Goal: Task Accomplishment & Management: Complete application form

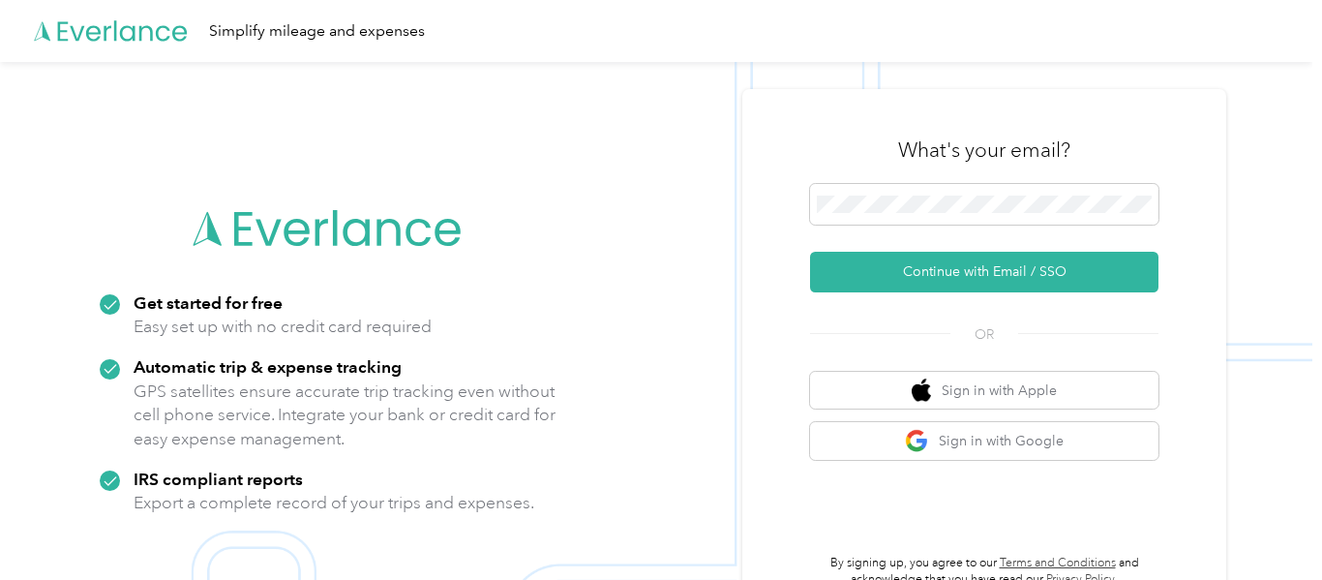
click at [475, 189] on div "Get started for free Easy set up with no credit card required Automatic trip & …" at bounding box center [328, 353] width 484 height 386
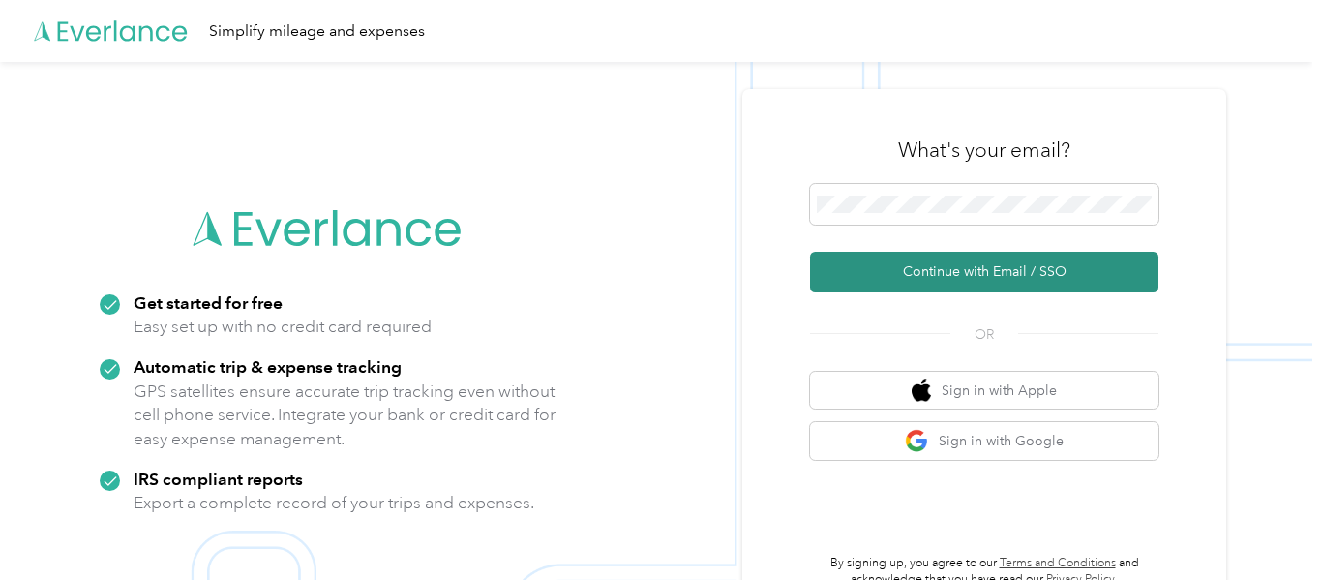
click at [1006, 274] on button "Continue with Email / SSO" at bounding box center [984, 272] width 348 height 41
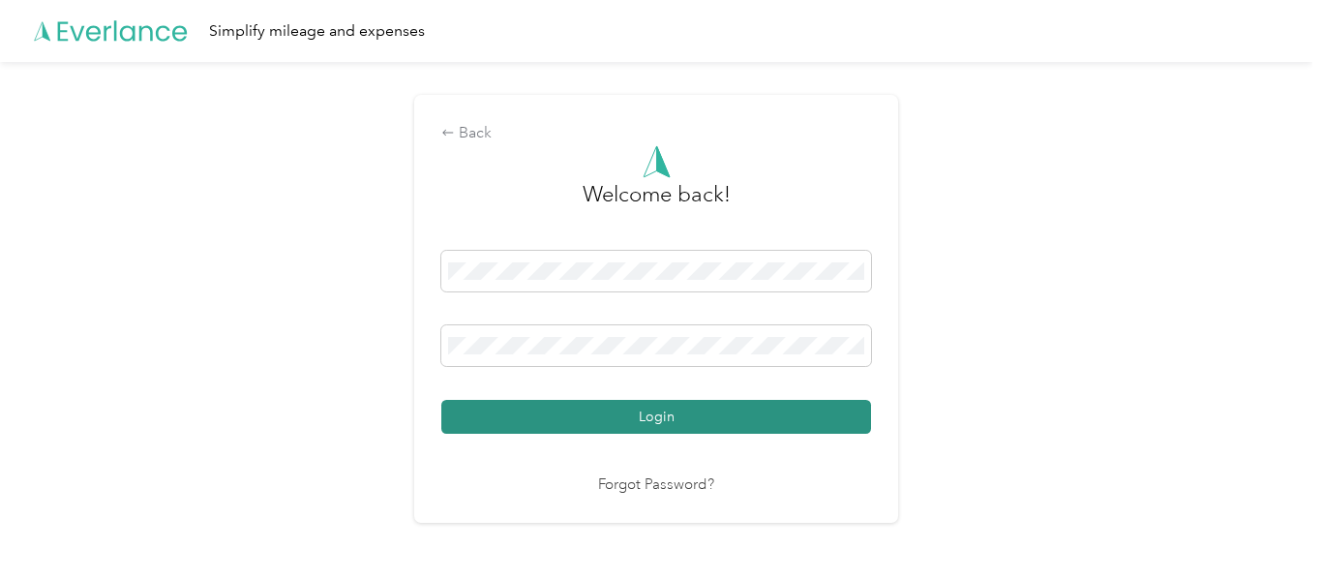
click at [744, 403] on button "Login" at bounding box center [656, 417] width 430 height 34
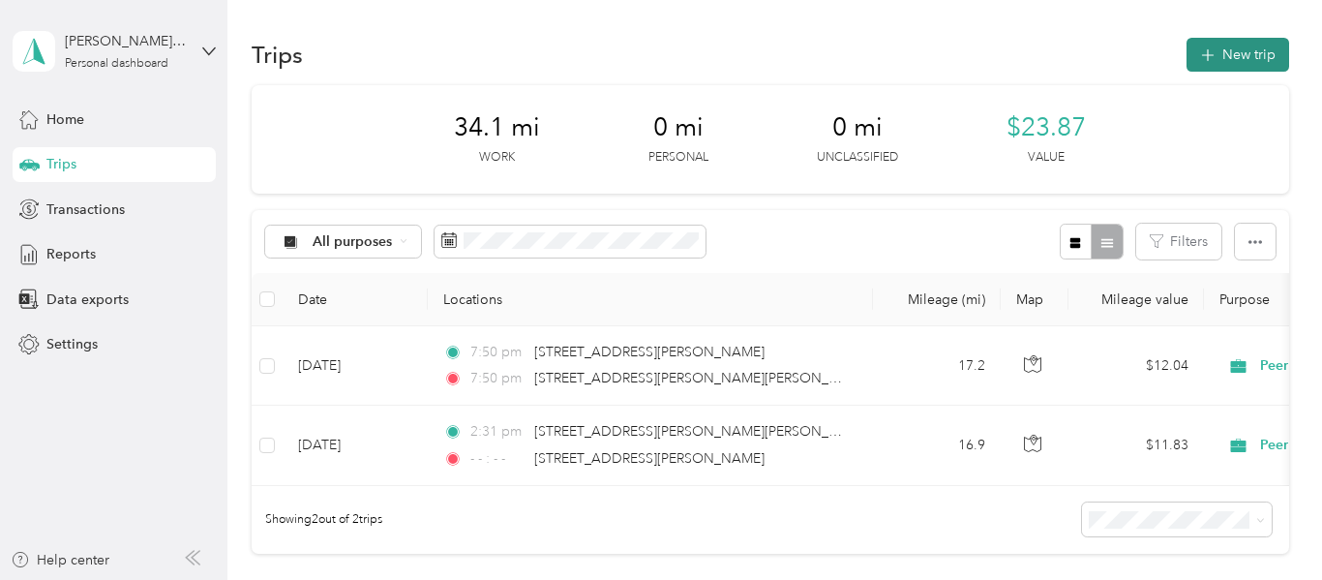
click at [1242, 62] on button "New trip" at bounding box center [1237, 55] width 103 height 34
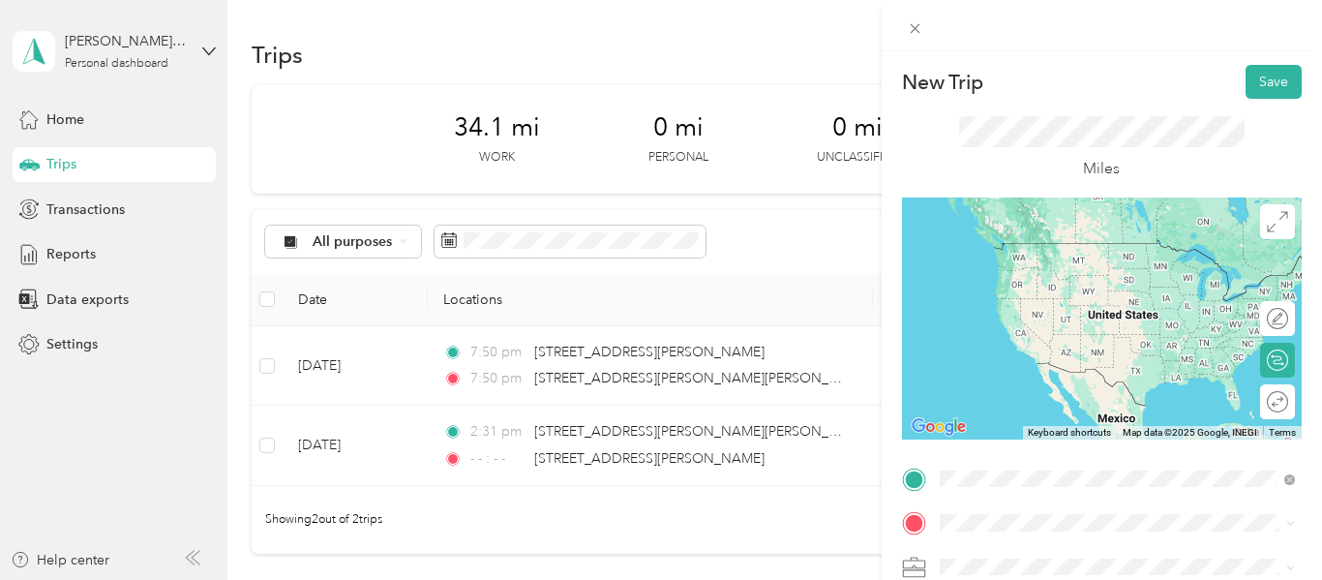
click at [1051, 255] on span "[STREET_ADDRESS][PERSON_NAME][PERSON_NAME][US_STATE]" at bounding box center [1131, 251] width 313 height 34
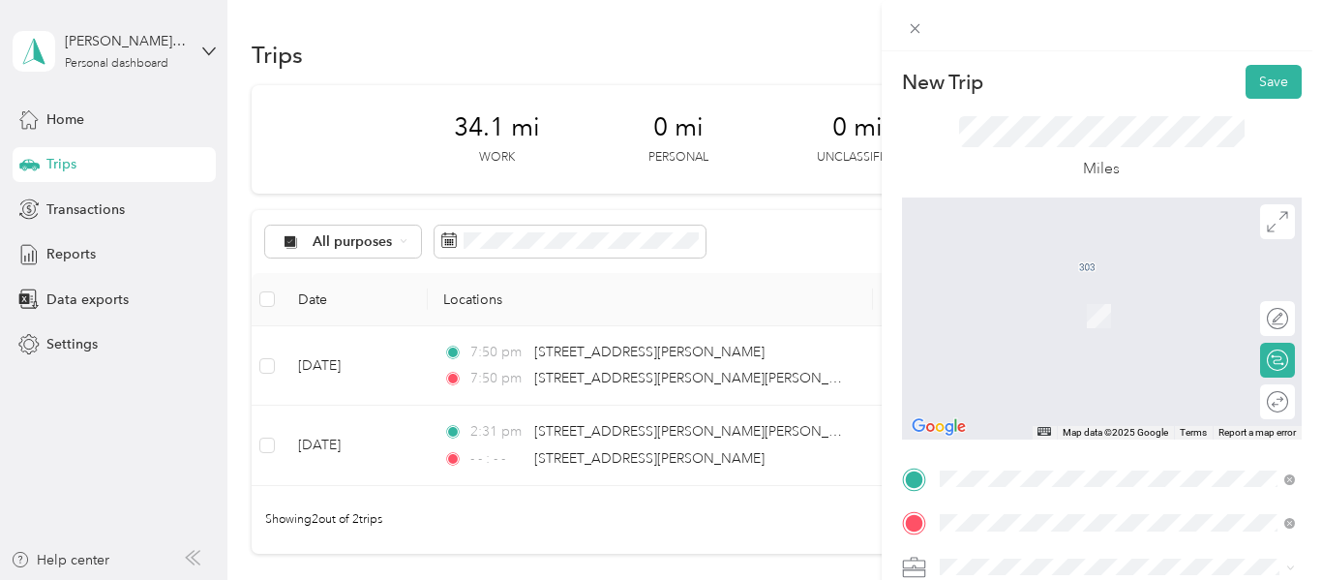
click at [1099, 294] on span "[STREET_ADDRESS][US_STATE]" at bounding box center [1072, 287] width 194 height 17
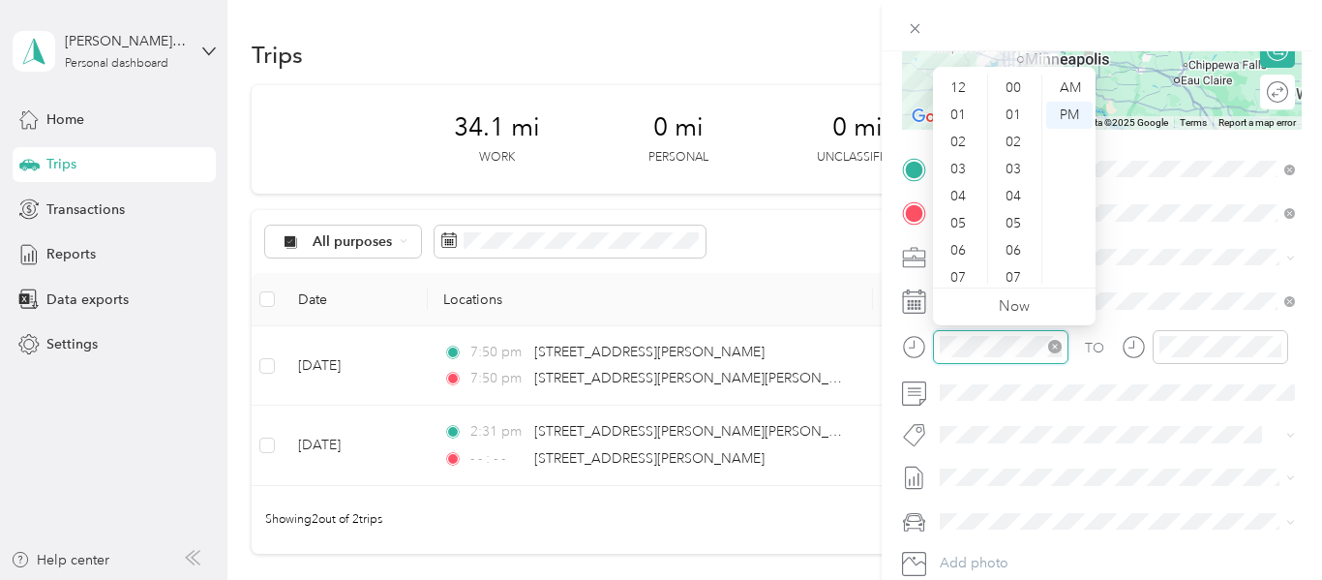
scroll to position [116, 0]
click at [954, 102] on div "05" at bounding box center [960, 107] width 46 height 27
click at [1018, 232] on div "45" at bounding box center [1015, 232] width 46 height 27
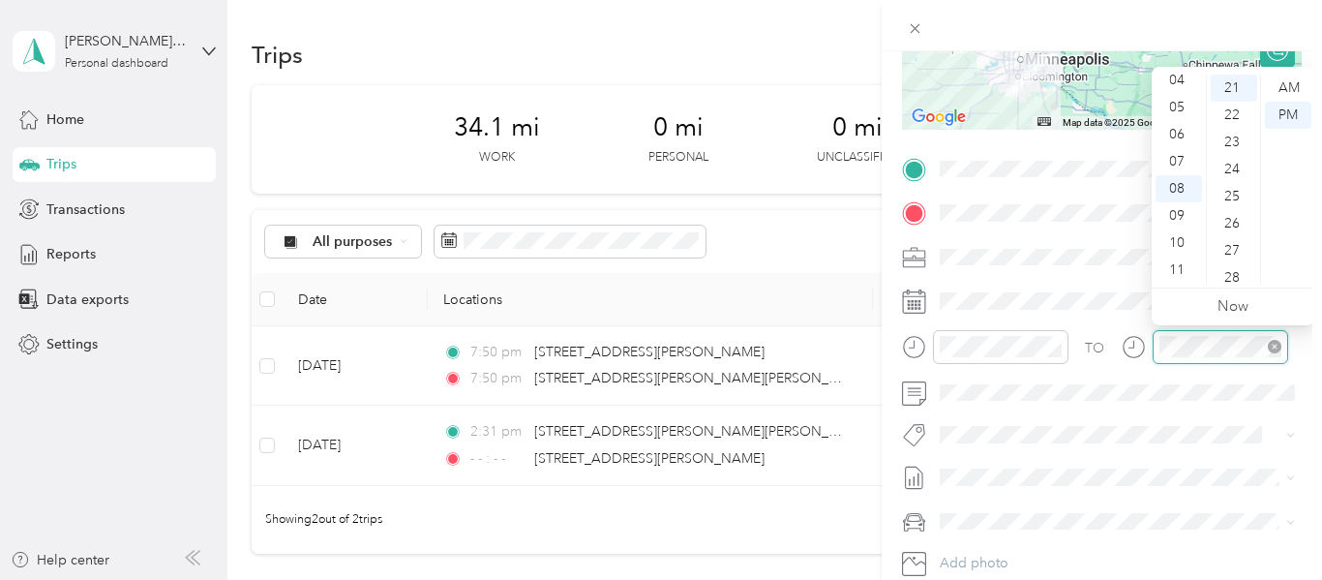
scroll to position [569, 0]
click at [1214, 358] on div at bounding box center [1220, 347] width 135 height 34
click at [1182, 153] on div "07" at bounding box center [1178, 161] width 46 height 27
click at [1236, 265] on div "45" at bounding box center [1234, 262] width 46 height 27
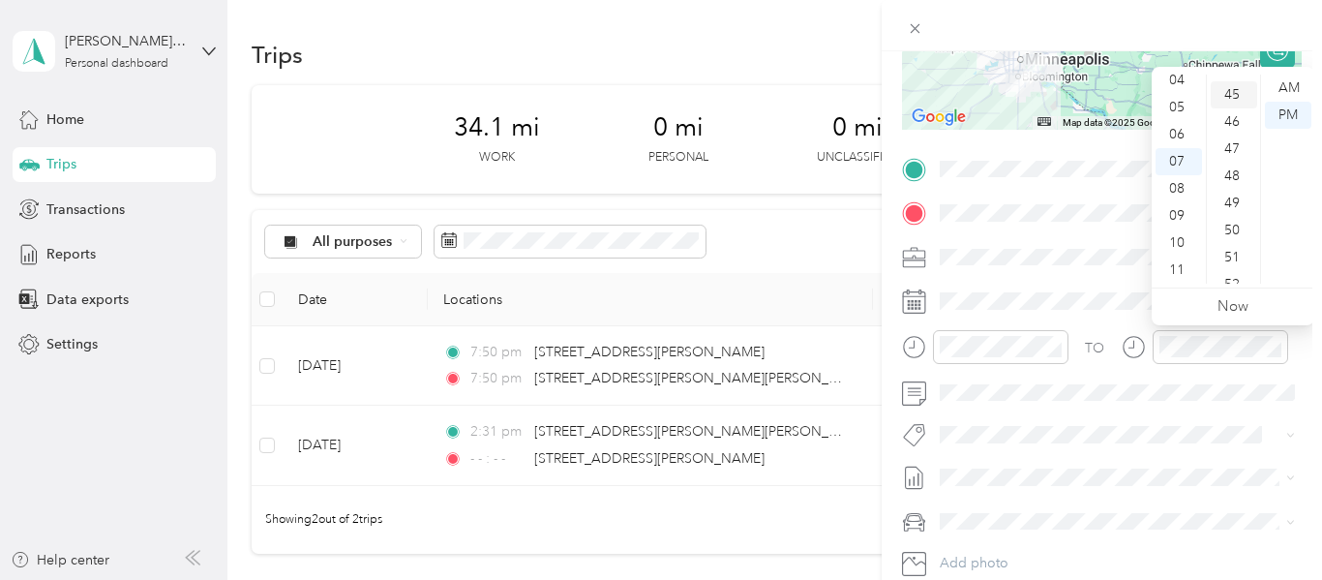
scroll to position [1219, 0]
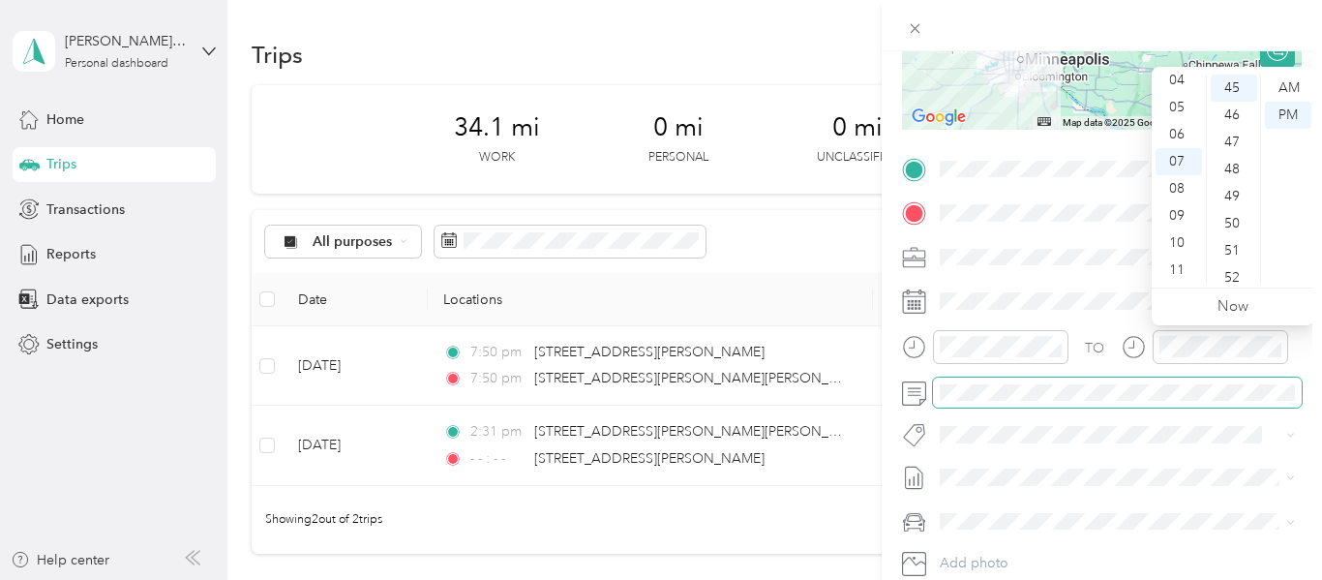
click at [1129, 379] on span at bounding box center [1117, 392] width 369 height 31
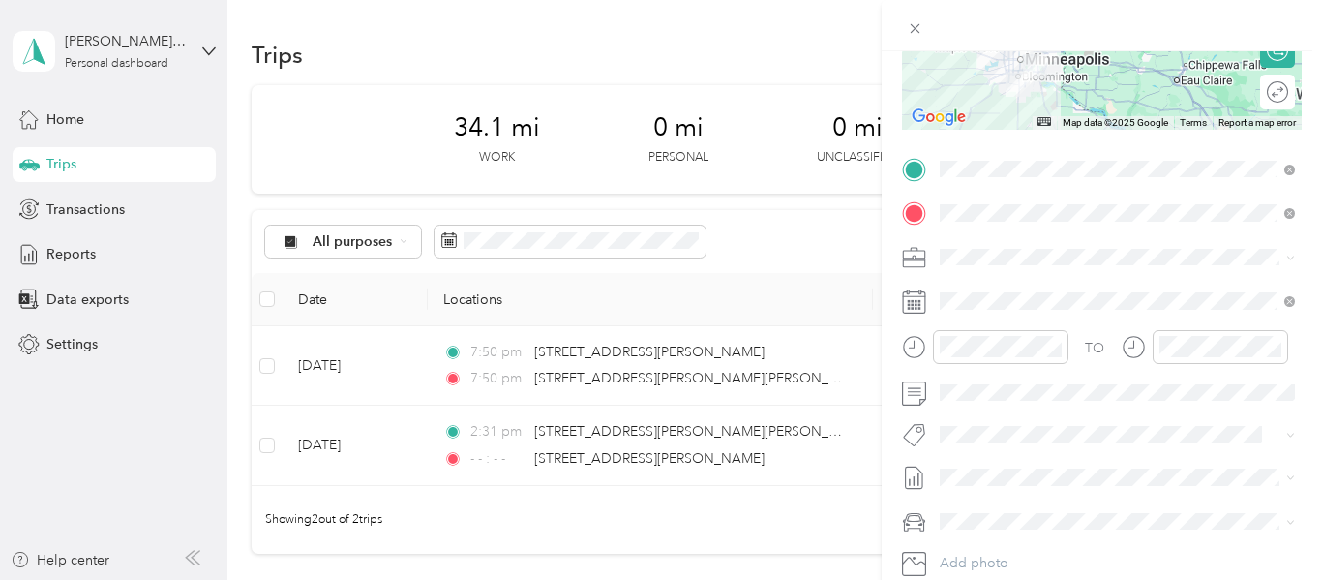
click at [877, 296] on div "New Trip Save This trip cannot be edited because it is either under review, app…" at bounding box center [661, 290] width 1322 height 580
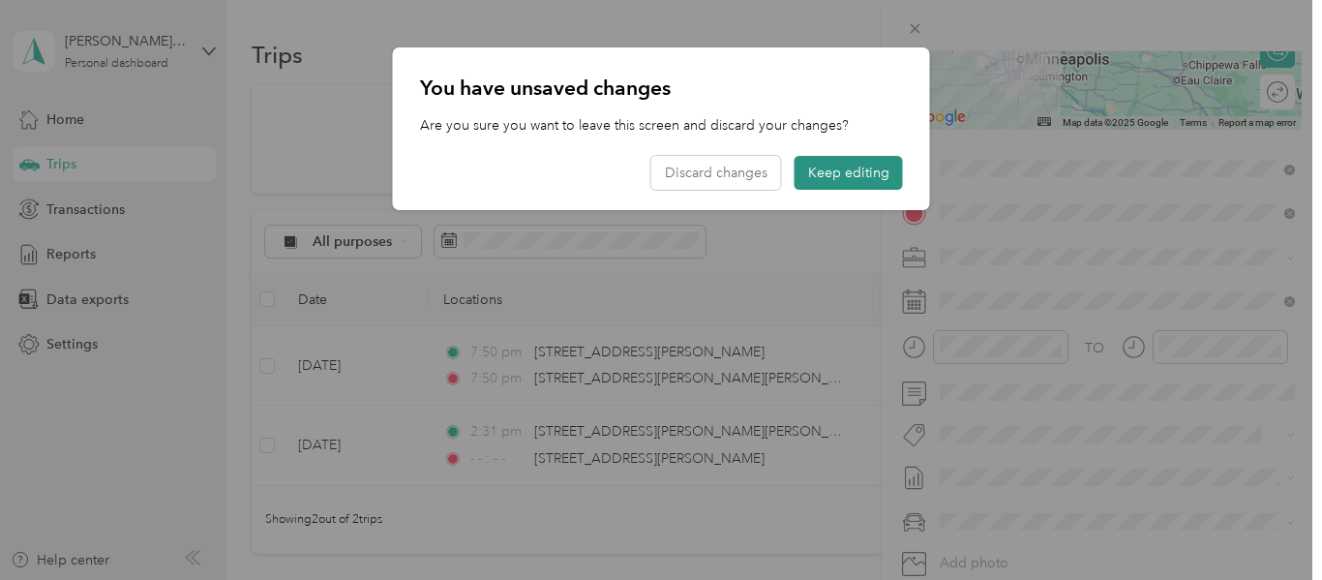
click at [841, 181] on button "Keep editing" at bounding box center [848, 173] width 108 height 34
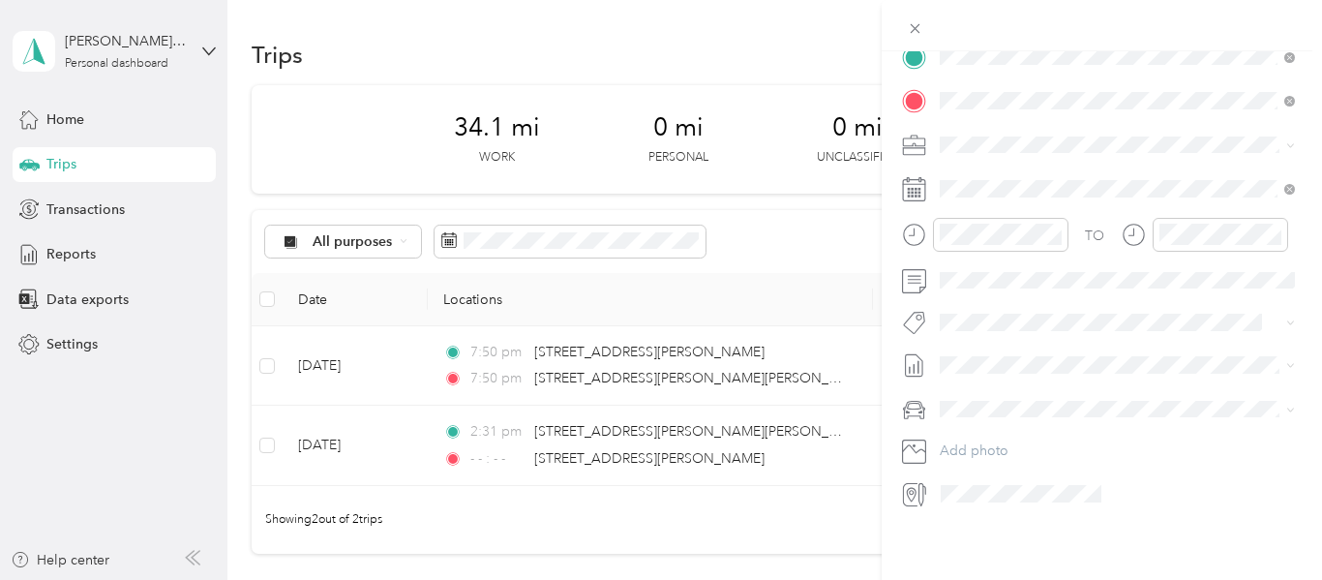
scroll to position [0, 0]
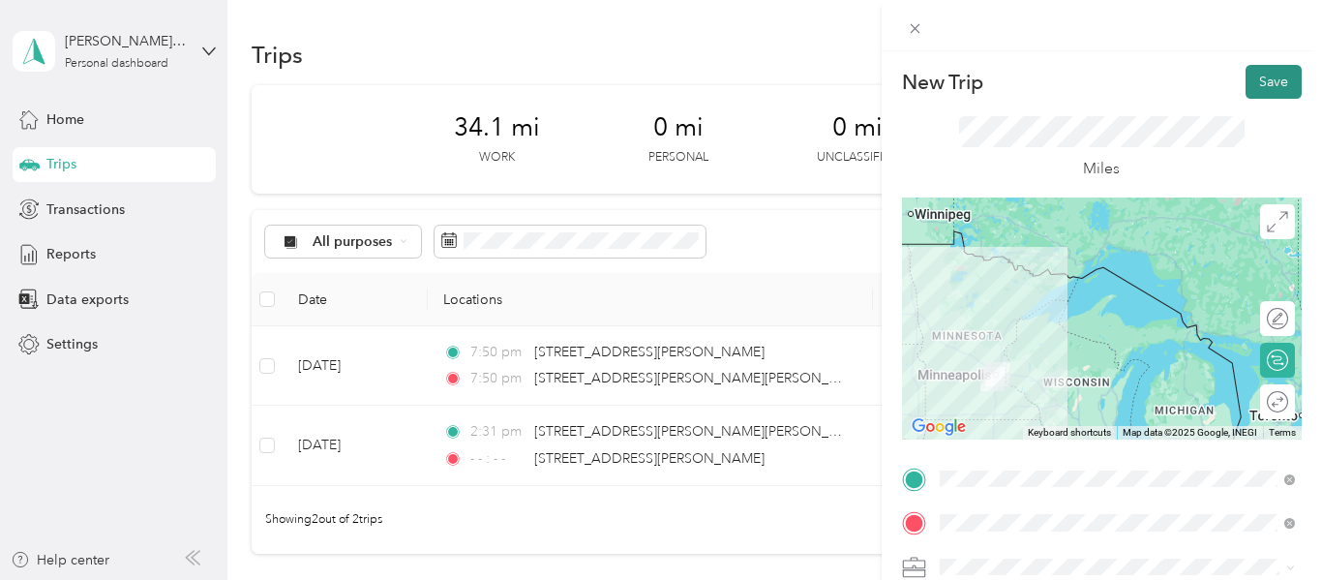
click at [1256, 85] on button "Save" at bounding box center [1273, 82] width 56 height 34
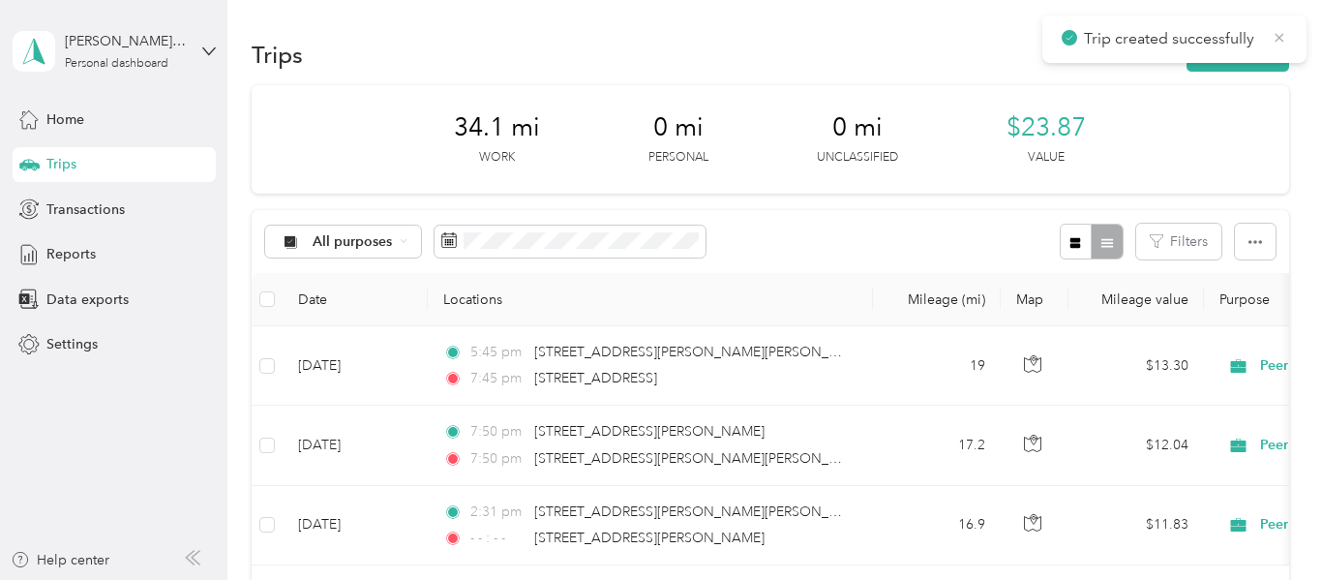
click at [1277, 42] on icon at bounding box center [1279, 37] width 15 height 17
click at [1277, 43] on button "New trip" at bounding box center [1237, 55] width 103 height 34
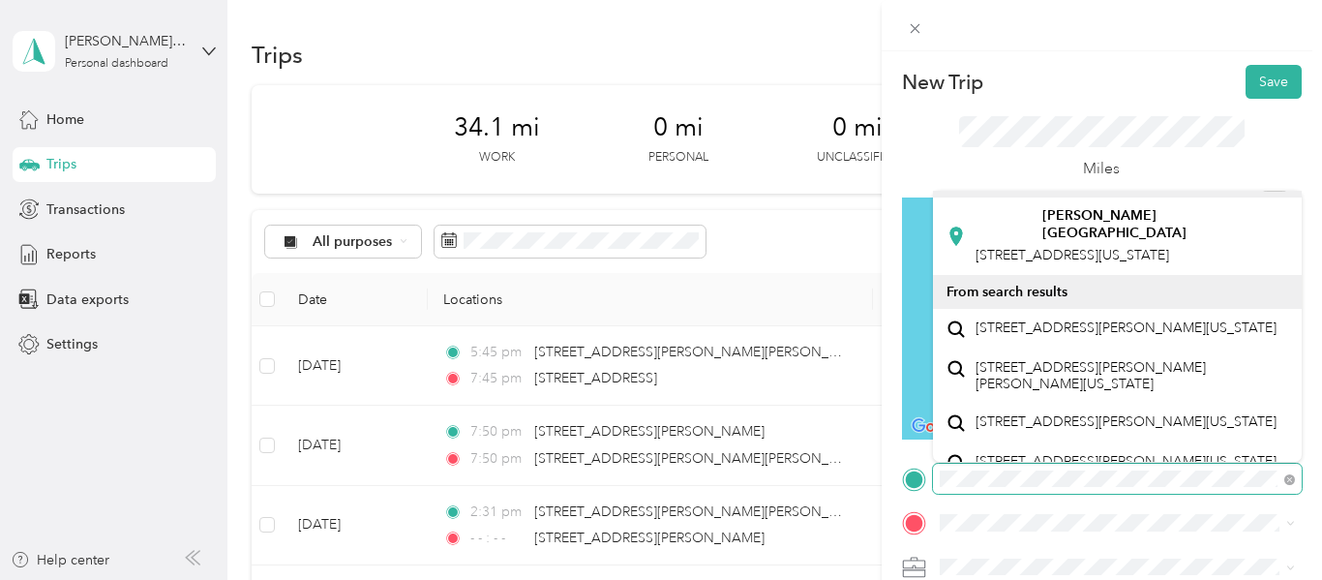
scroll to position [163, 0]
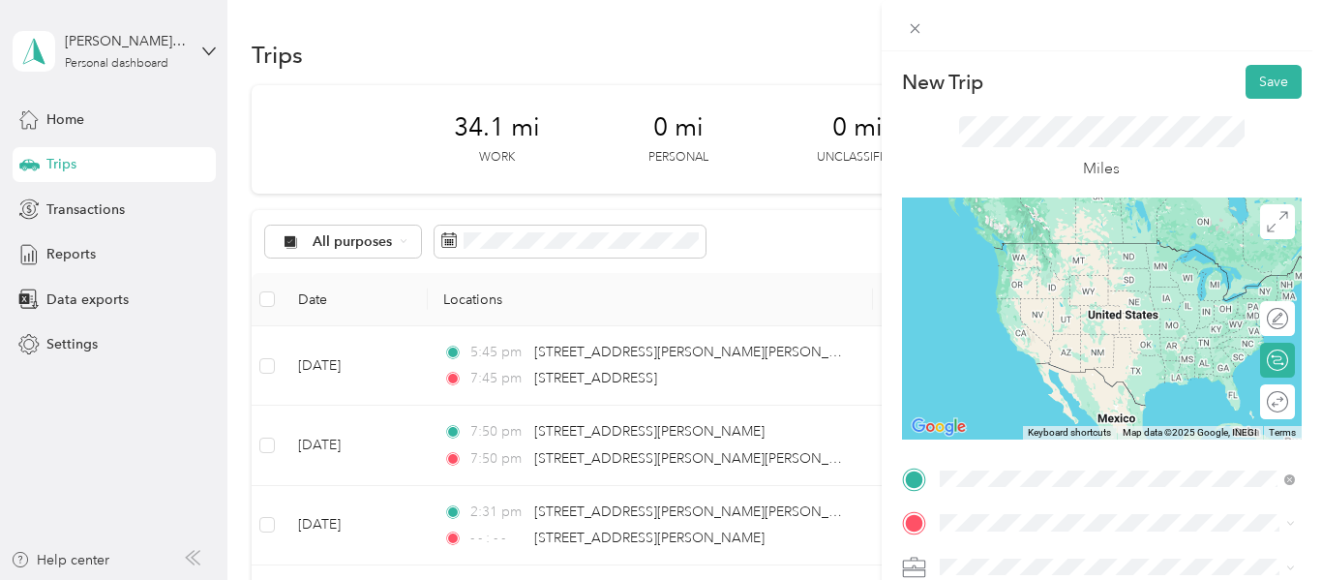
click at [1070, 252] on span "[STREET_ADDRESS][US_STATE]" at bounding box center [1072, 242] width 194 height 17
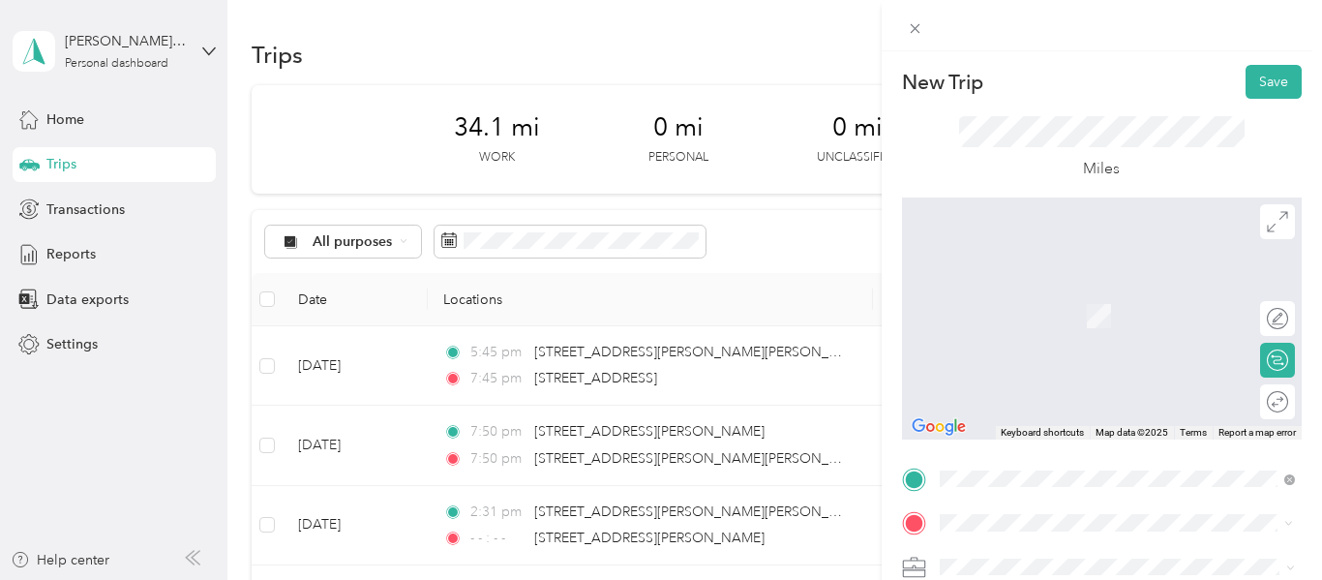
click at [1042, 307] on div "[STREET_ADDRESS][PERSON_NAME][PERSON_NAME][US_STATE]" at bounding box center [1117, 295] width 342 height 41
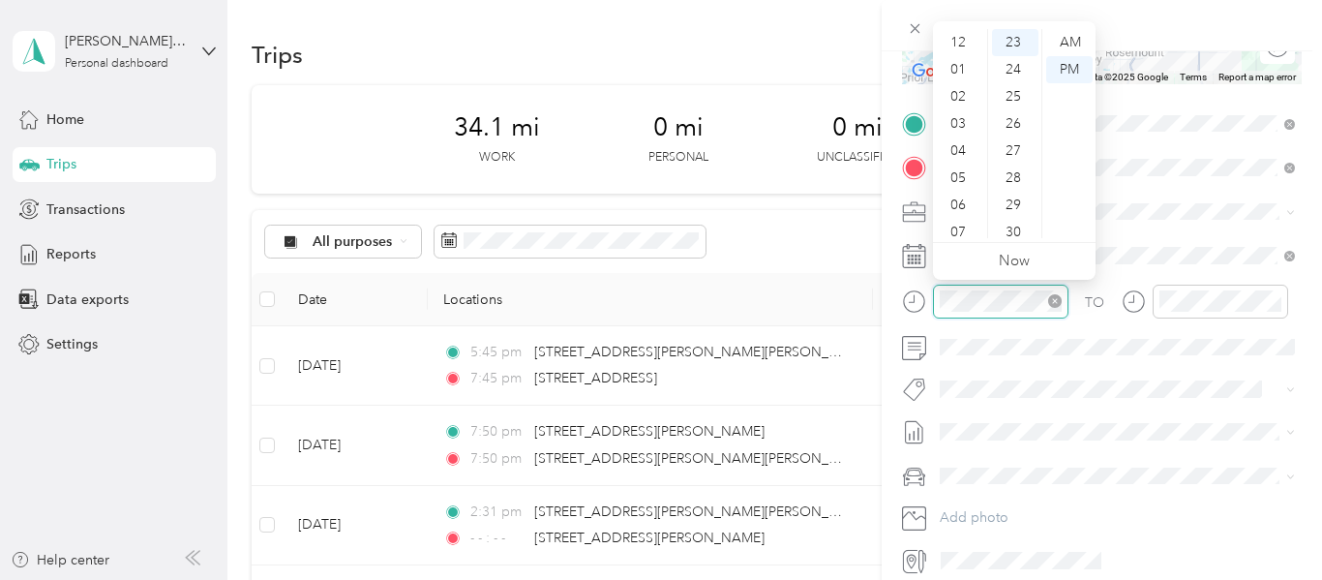
scroll to position [116, 0]
click at [966, 109] on div "07" at bounding box center [960, 116] width 46 height 27
click at [1013, 224] on div "45" at bounding box center [1015, 226] width 46 height 27
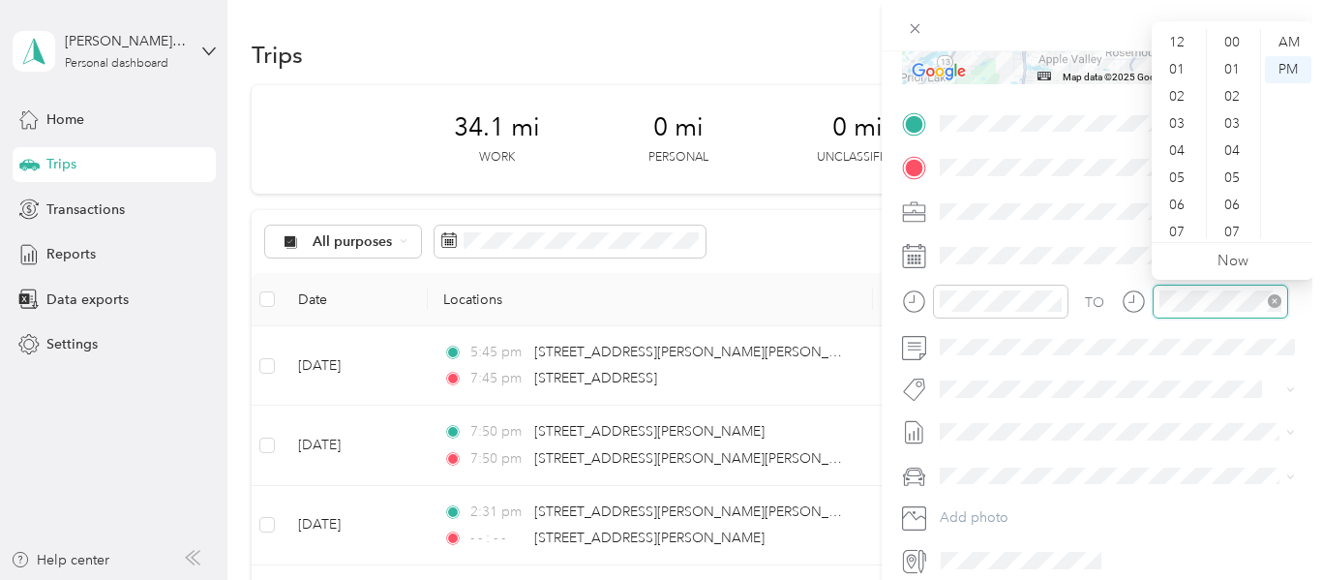
scroll to position [116, 0]
click at [1175, 143] on div "08" at bounding box center [1178, 143] width 46 height 27
click at [1232, 84] on div "05" at bounding box center [1234, 88] width 46 height 27
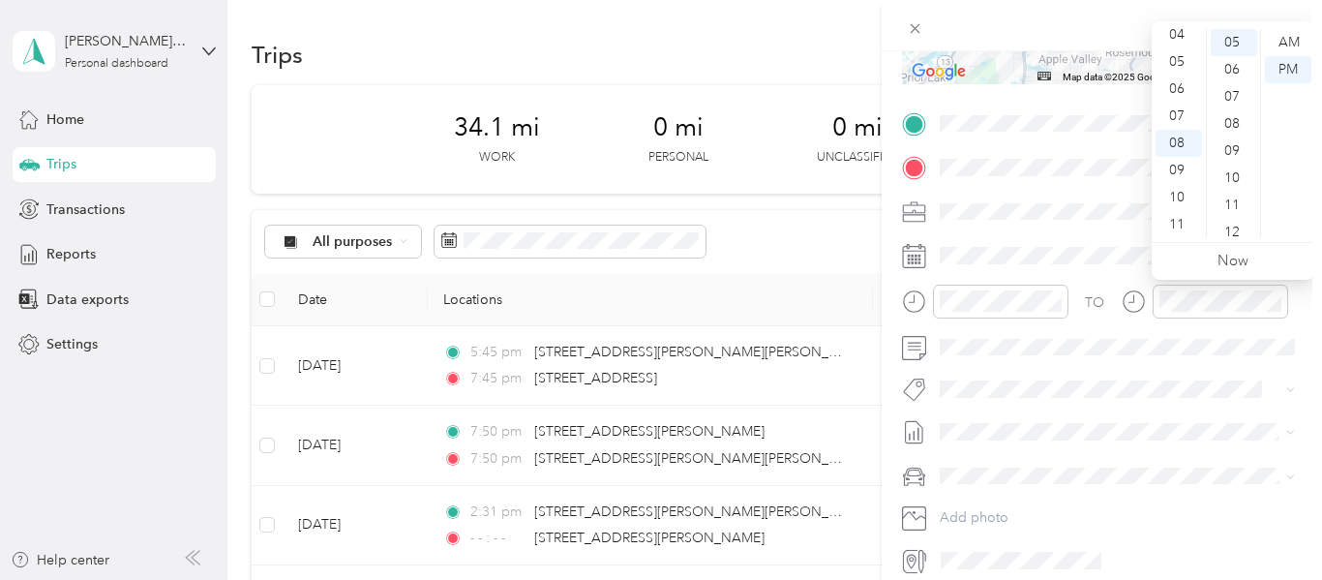
click at [875, 295] on div "New Trip Save This trip cannot be edited because it is either under review, app…" at bounding box center [661, 290] width 1322 height 580
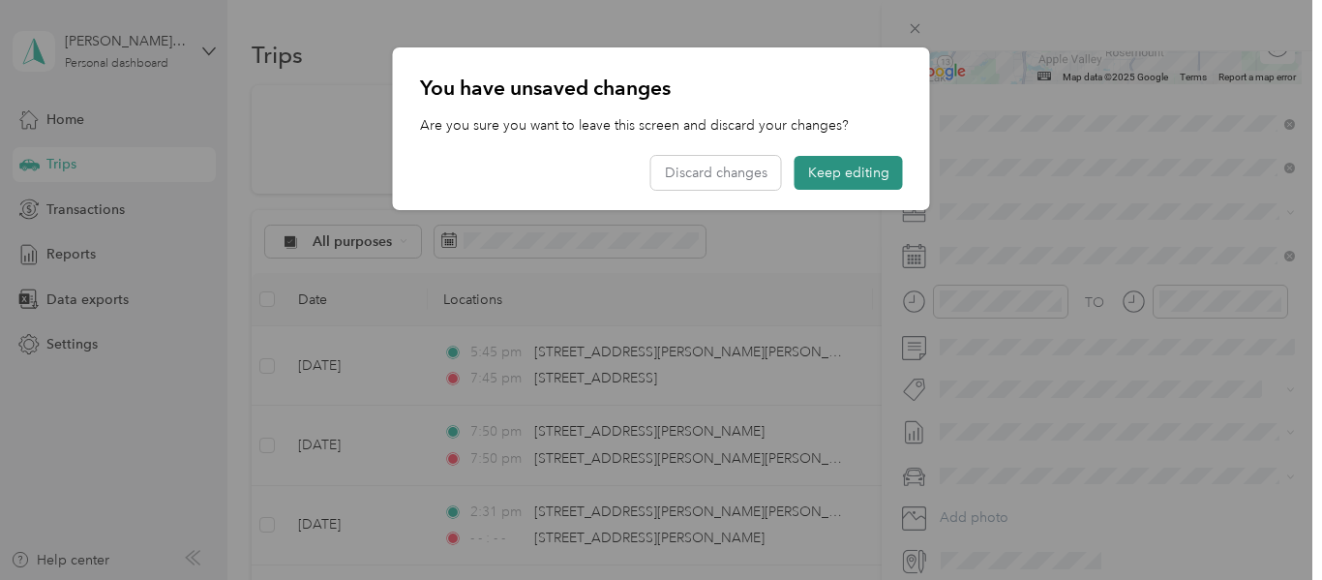
click at [851, 166] on button "Keep editing" at bounding box center [848, 173] width 108 height 34
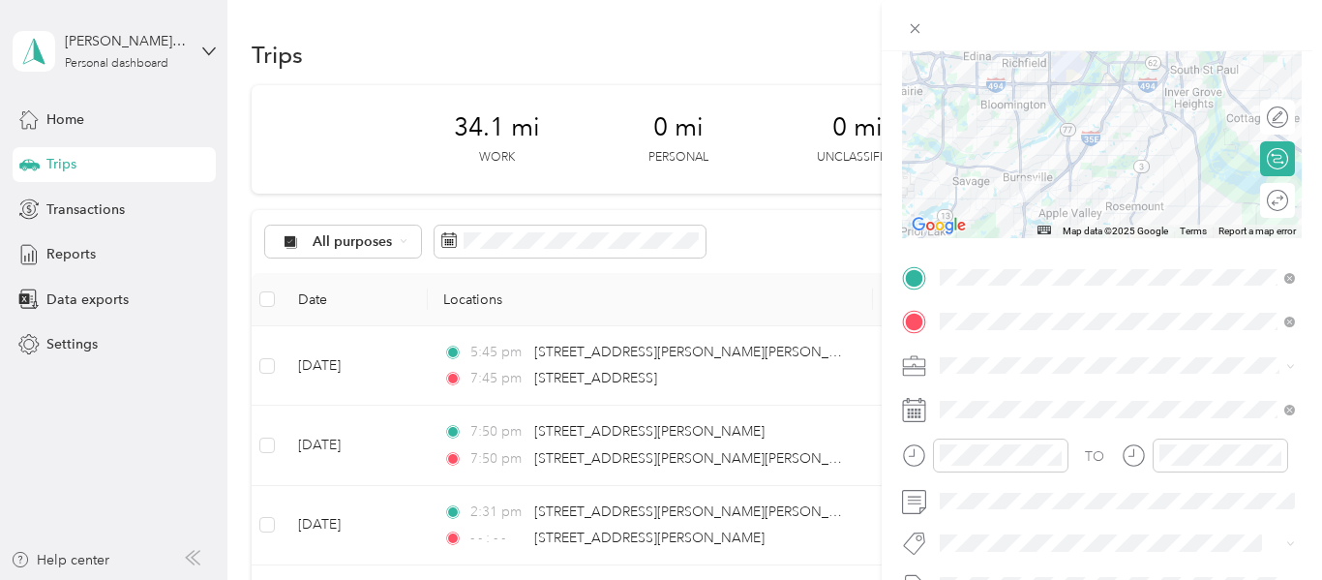
scroll to position [0, 0]
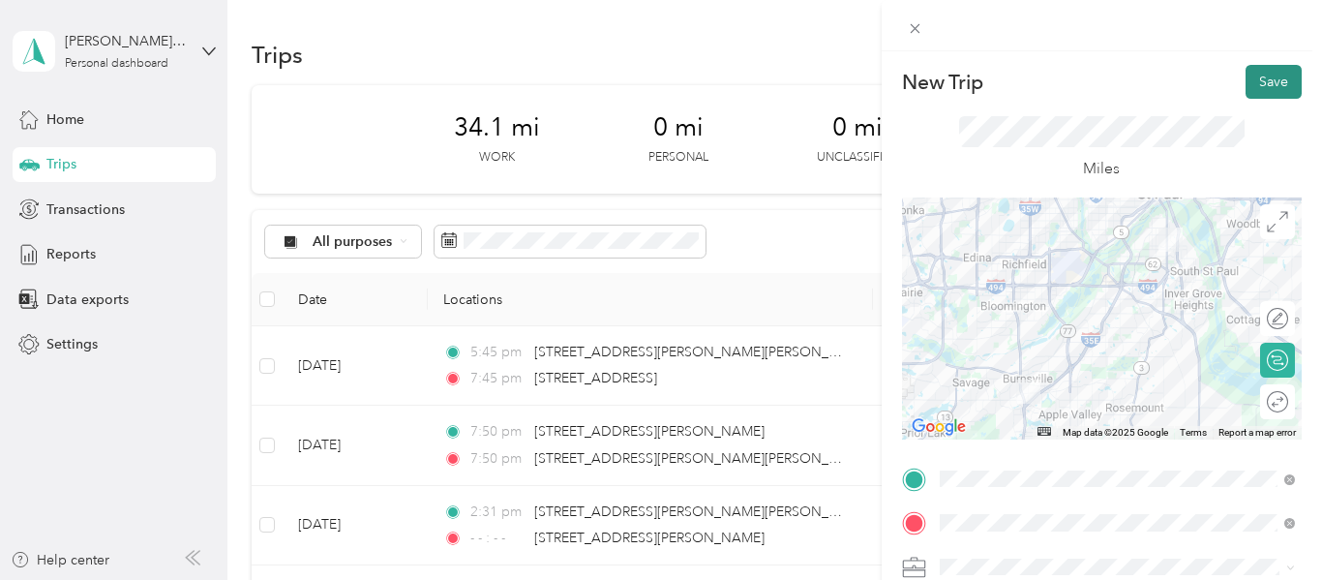
click at [1263, 96] on button "Save" at bounding box center [1273, 82] width 56 height 34
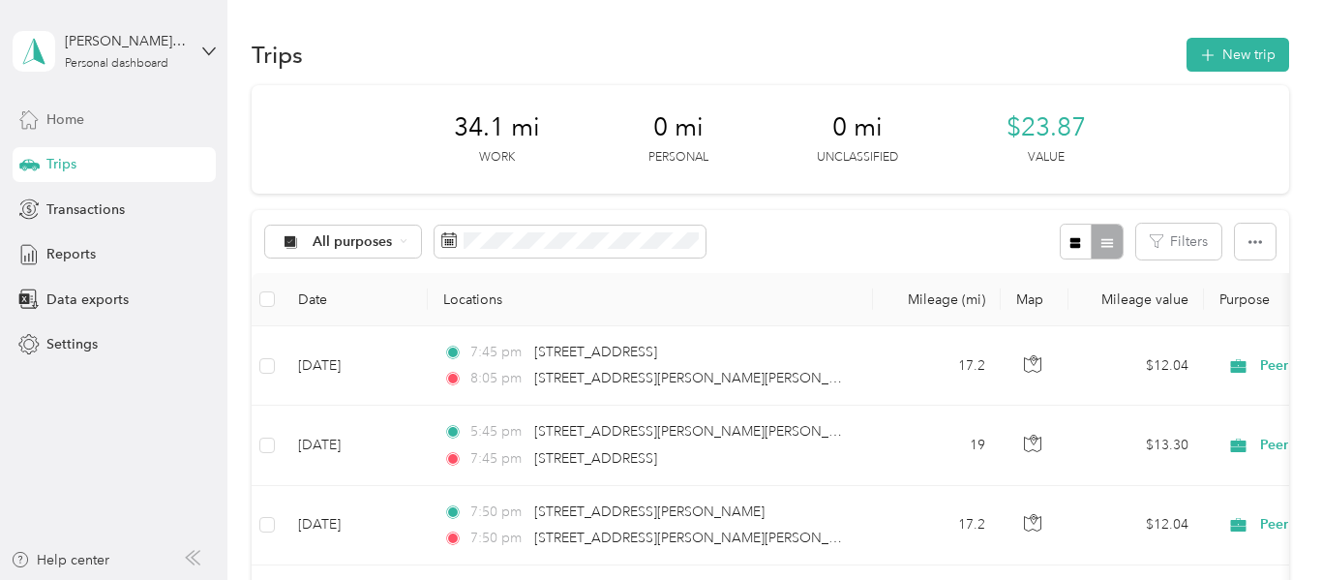
click at [78, 116] on span "Home" at bounding box center [65, 119] width 38 height 20
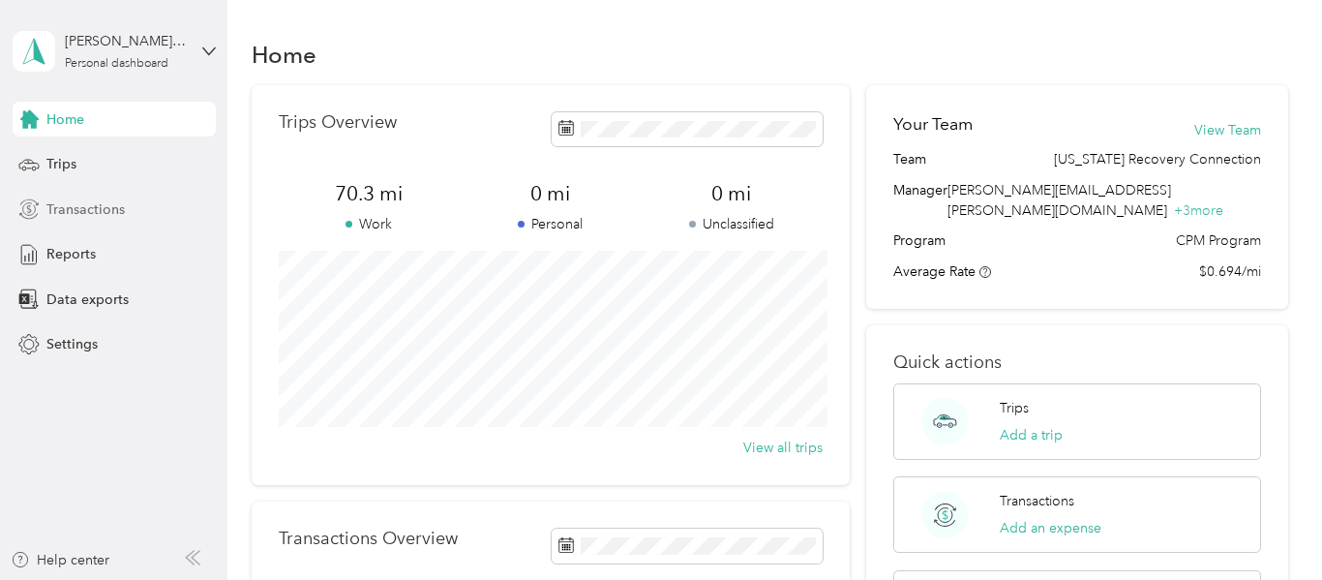
click at [127, 198] on div "Transactions" at bounding box center [114, 209] width 203 height 35
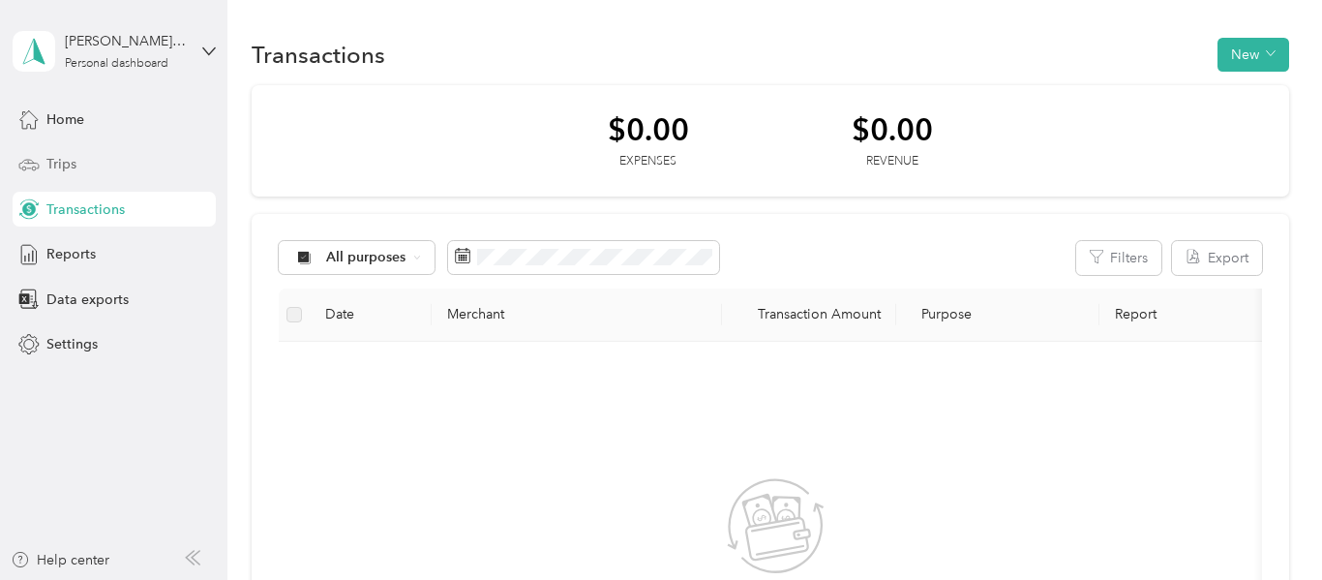
click at [81, 173] on div "Trips" at bounding box center [114, 164] width 203 height 35
